Goal: Transaction & Acquisition: Obtain resource

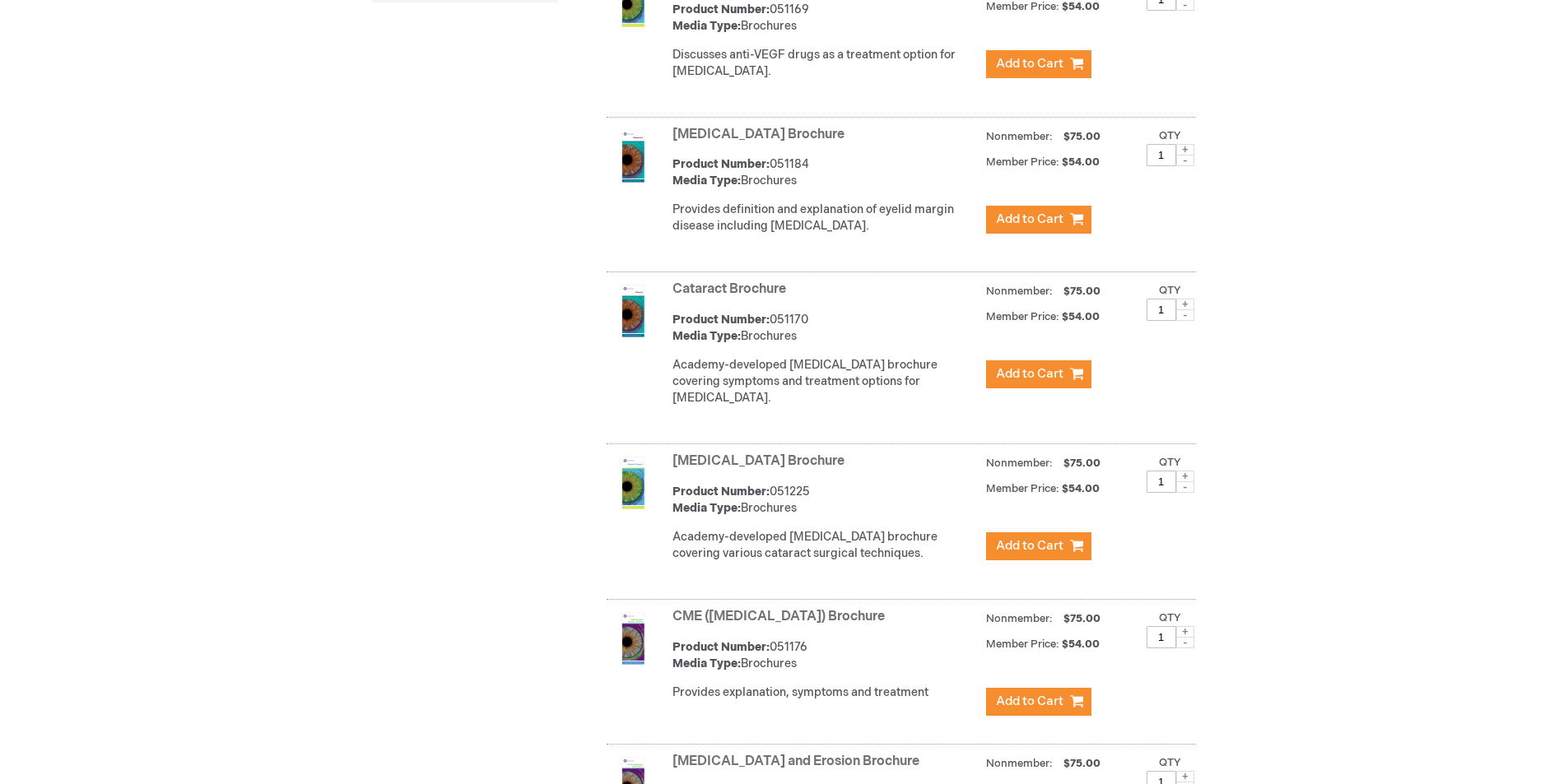
scroll to position [905, 0]
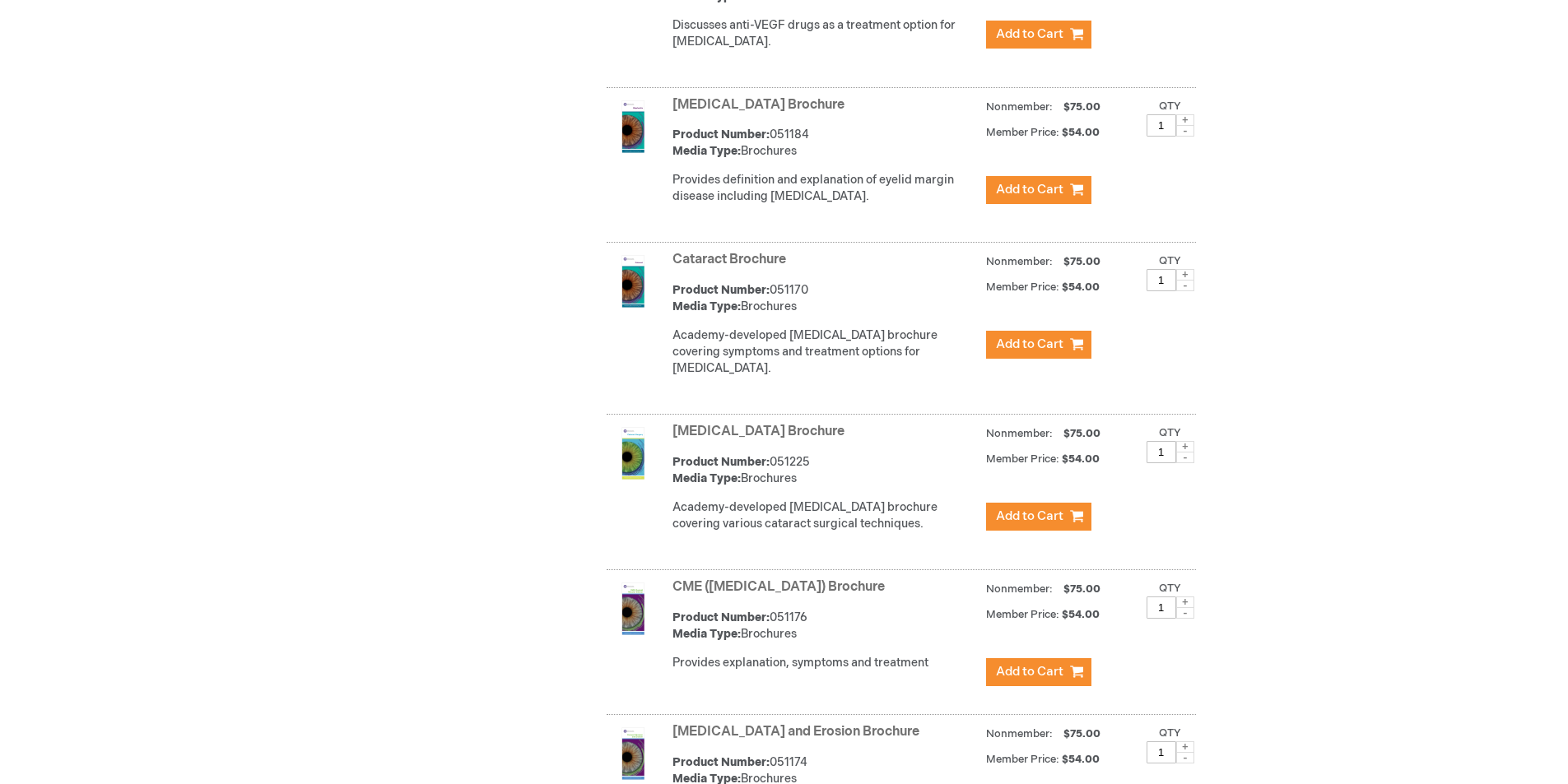
click at [628, 298] on img at bounding box center [632, 281] width 53 height 53
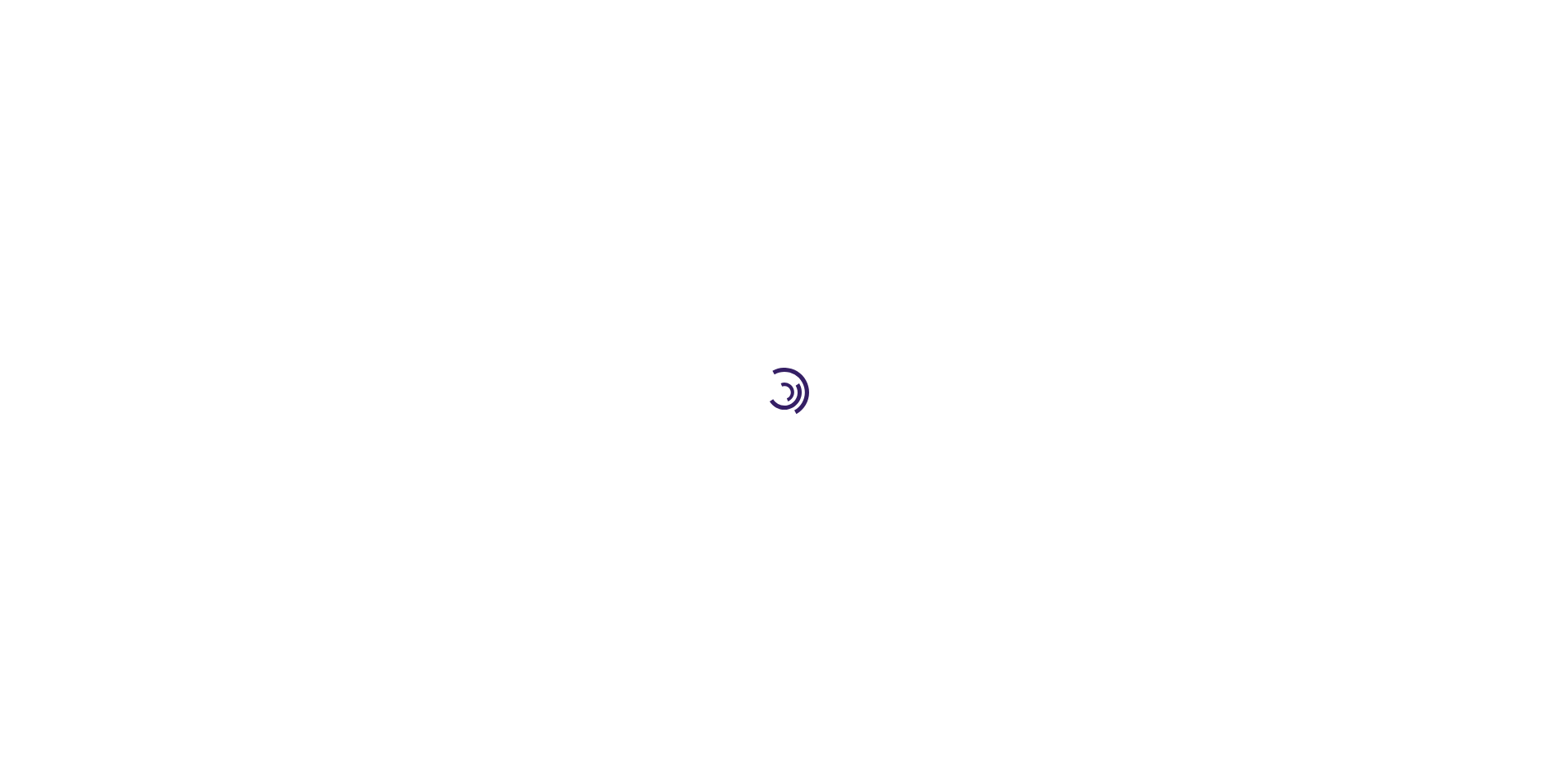
type input "1"
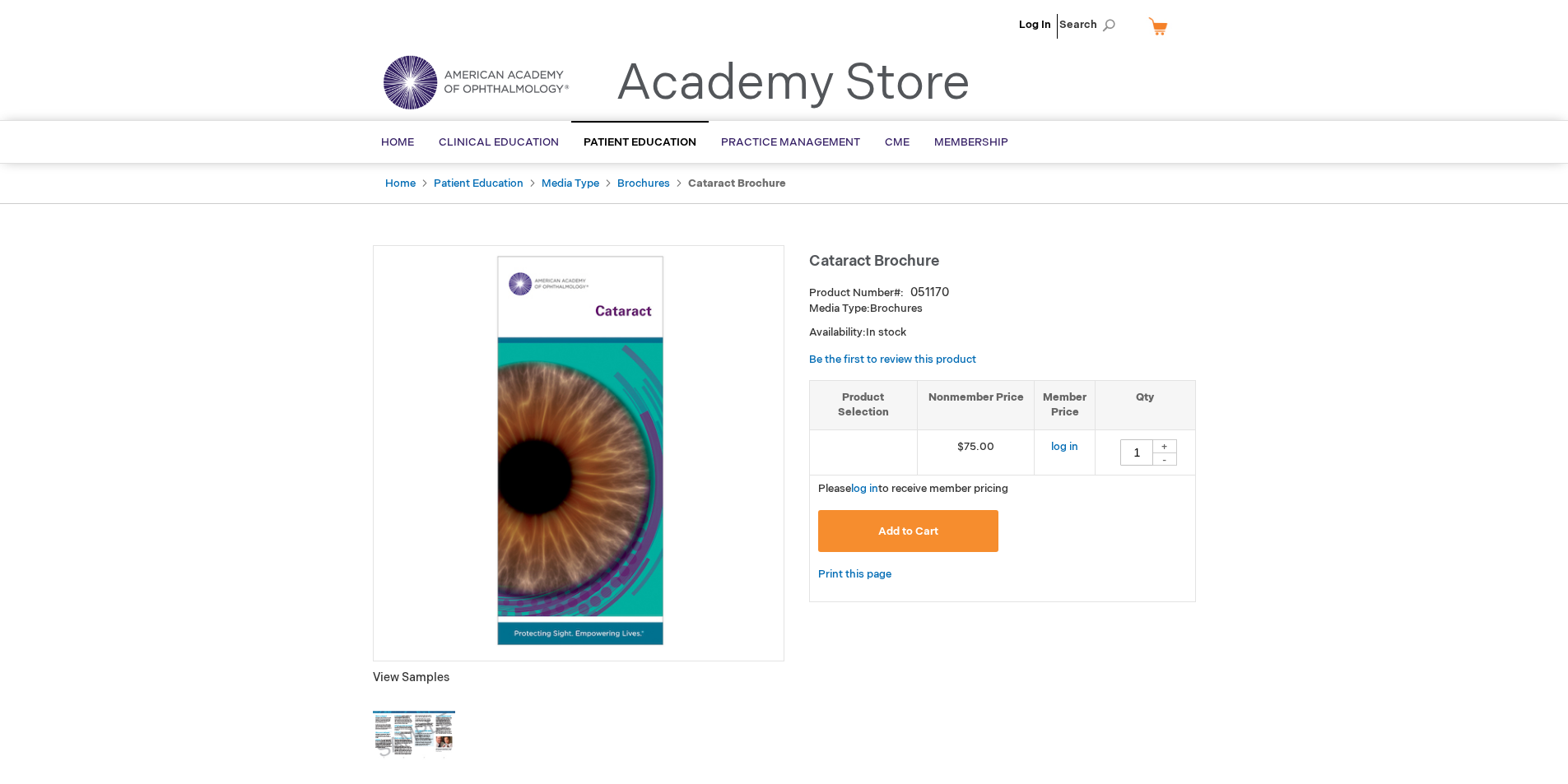
click at [623, 409] on img at bounding box center [578, 451] width 394 height 393
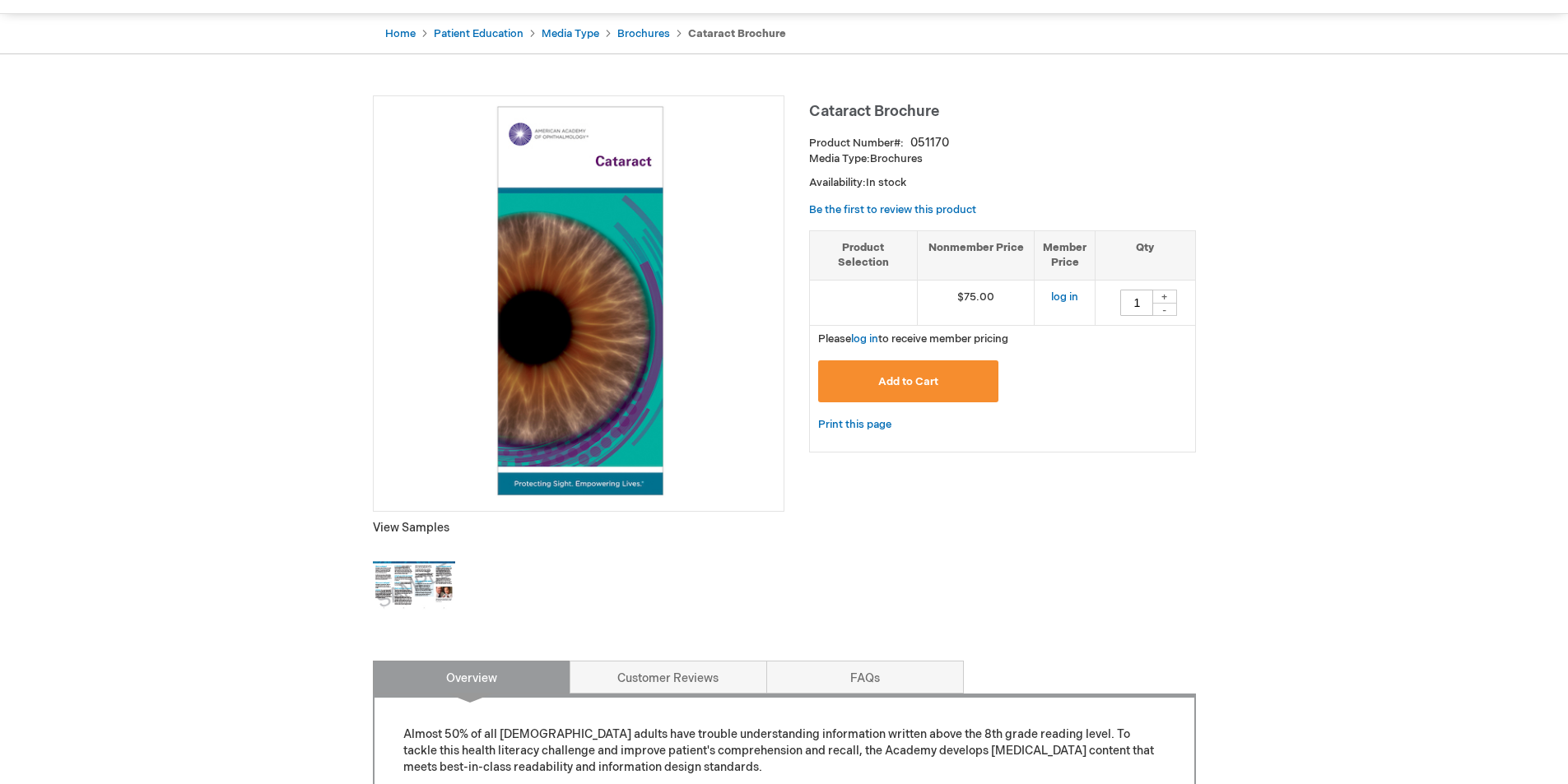
scroll to position [165, 0]
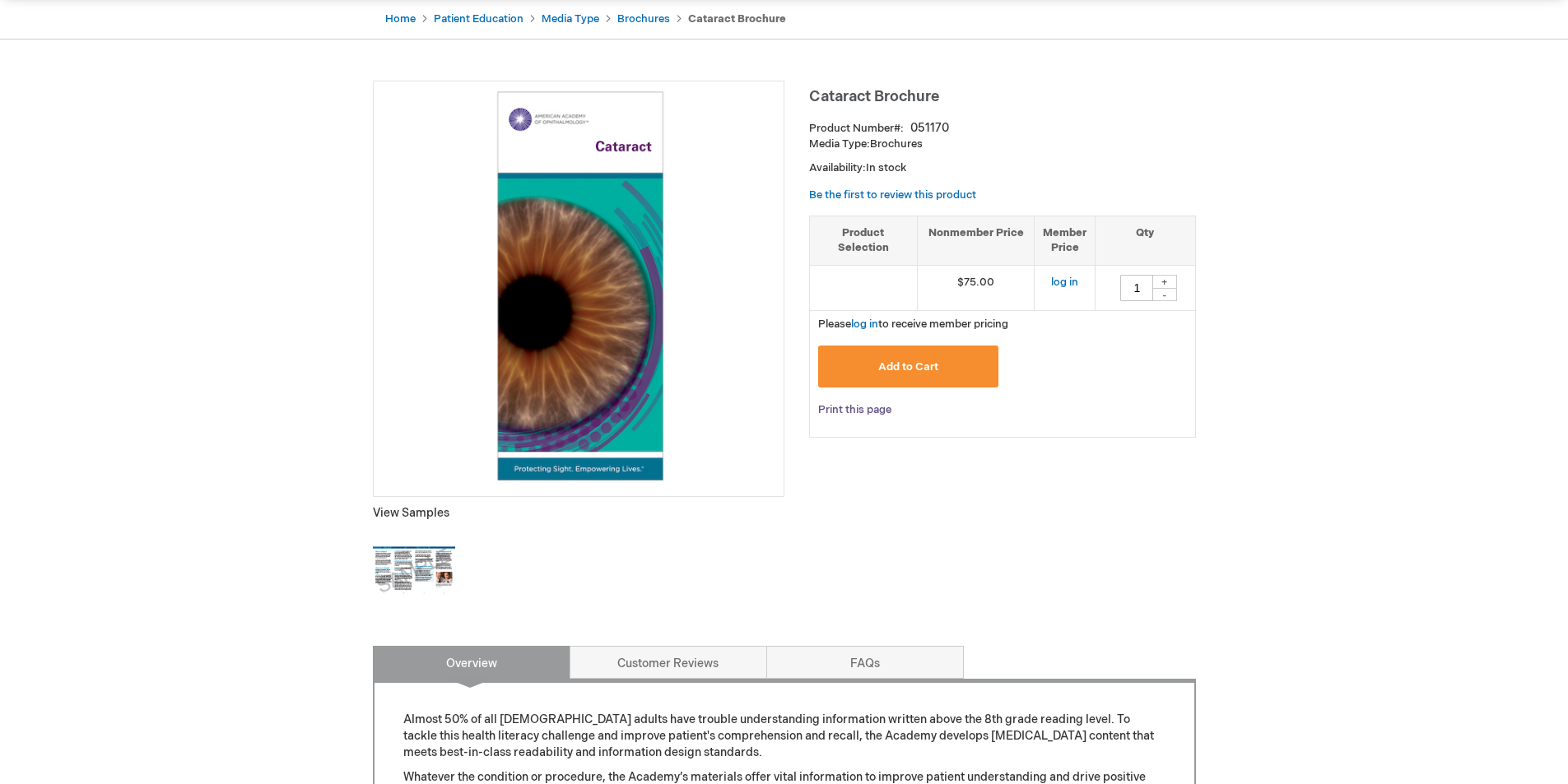
click at [871, 409] on link "Print this page" at bounding box center [854, 410] width 73 height 20
click at [430, 567] on img at bounding box center [413, 570] width 82 height 82
click at [647, 14] on link "Brochures" at bounding box center [643, 18] width 53 height 13
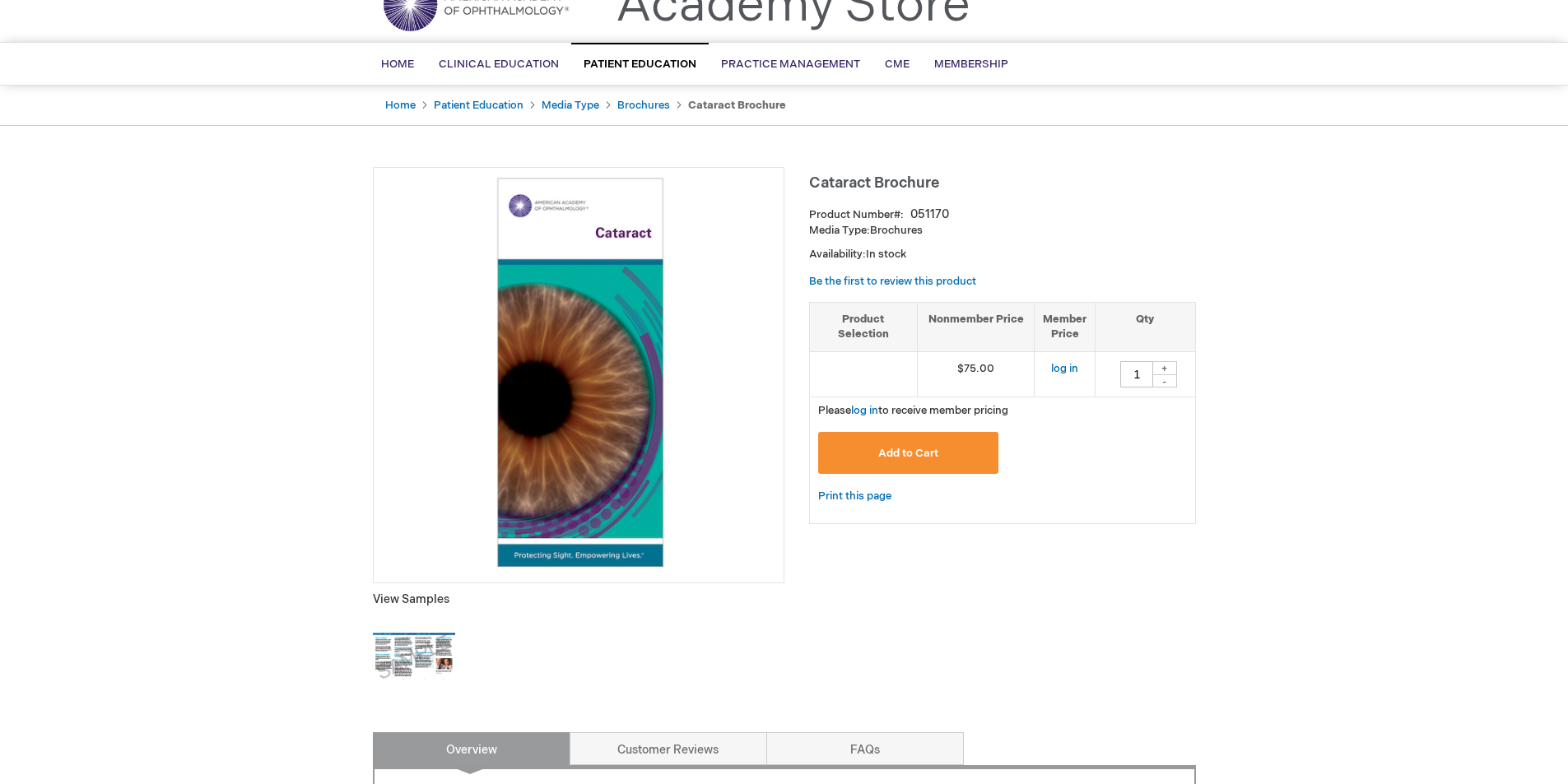
scroll to position [0, 0]
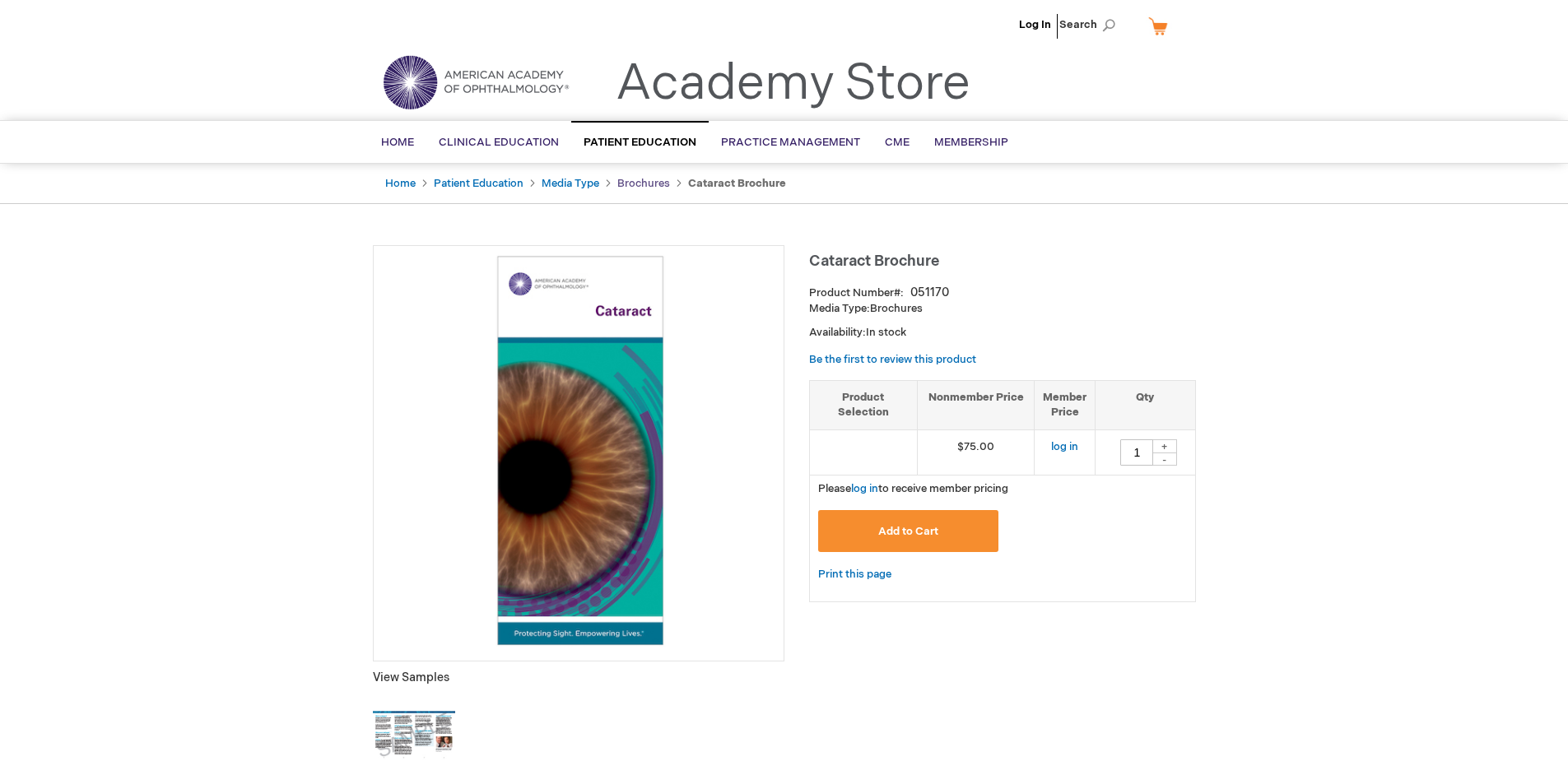
click at [636, 181] on link "Brochures" at bounding box center [643, 183] width 53 height 13
click at [640, 181] on link "Brochures" at bounding box center [643, 183] width 53 height 13
